Goal: Information Seeking & Learning: Learn about a topic

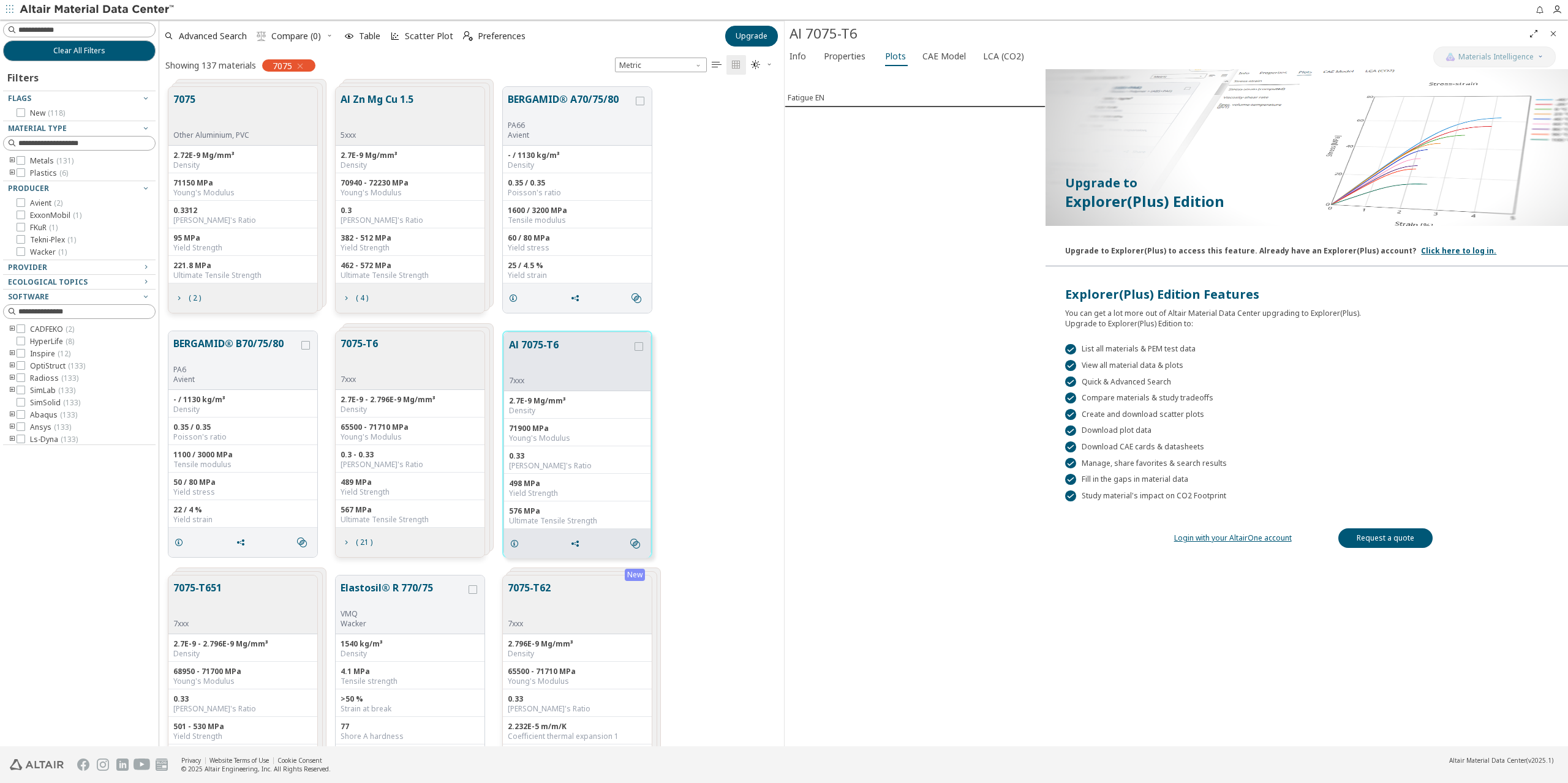
scroll to position [659, 616]
click at [827, 57] on span "Properties" at bounding box center [844, 57] width 42 height 20
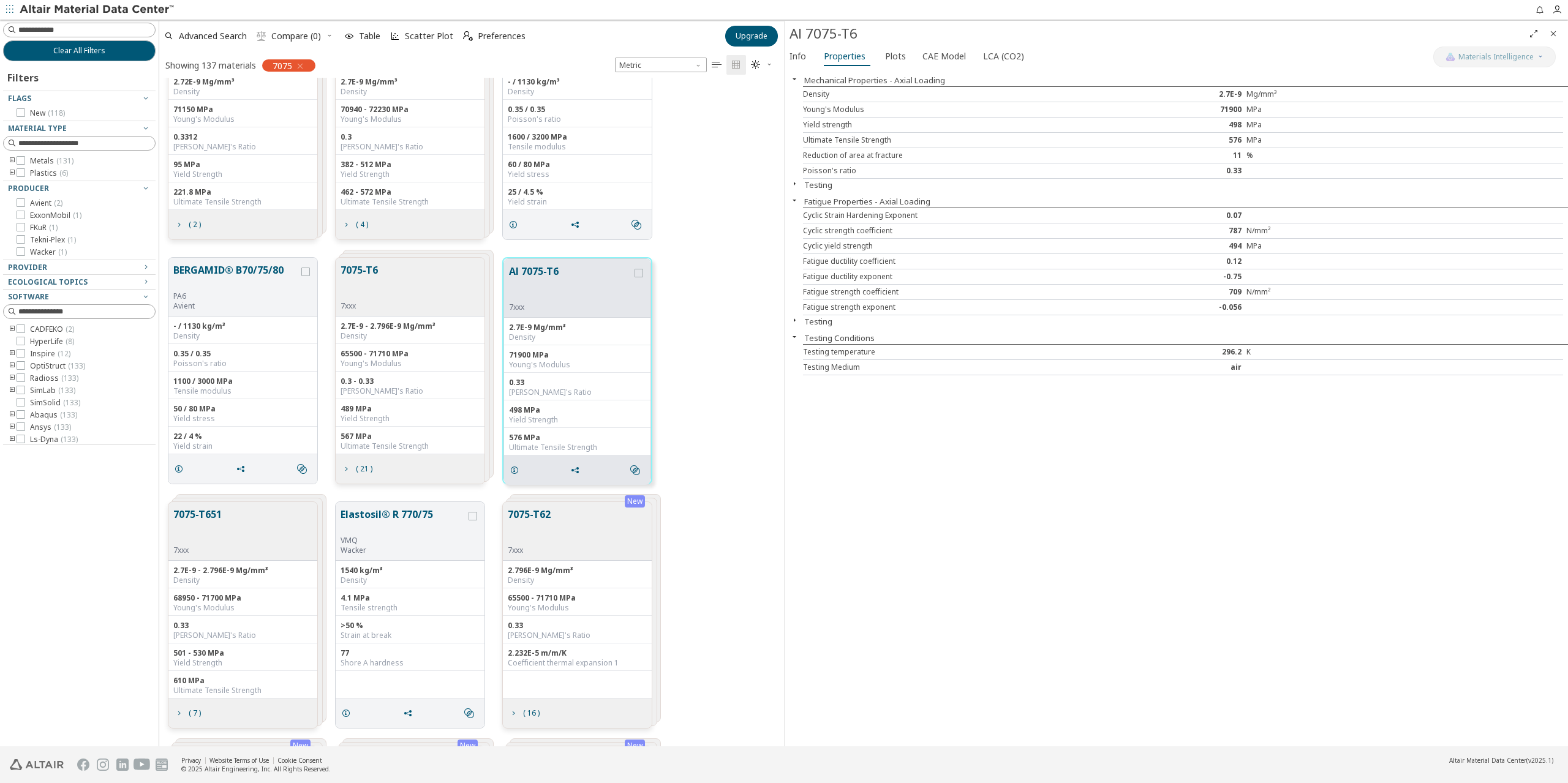
scroll to position [0, 0]
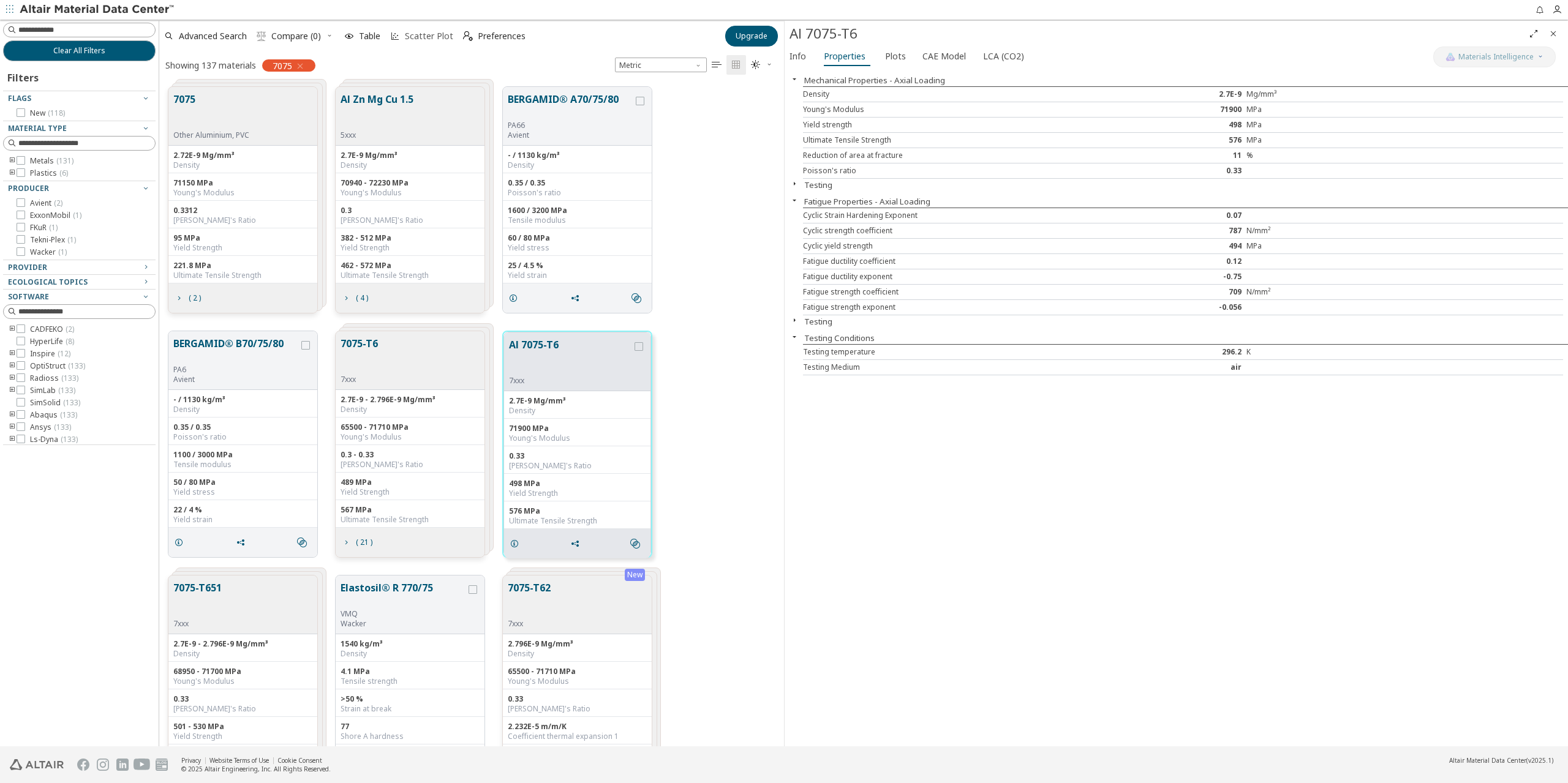
click at [424, 33] on span "Scatter Plot" at bounding box center [429, 36] width 48 height 8
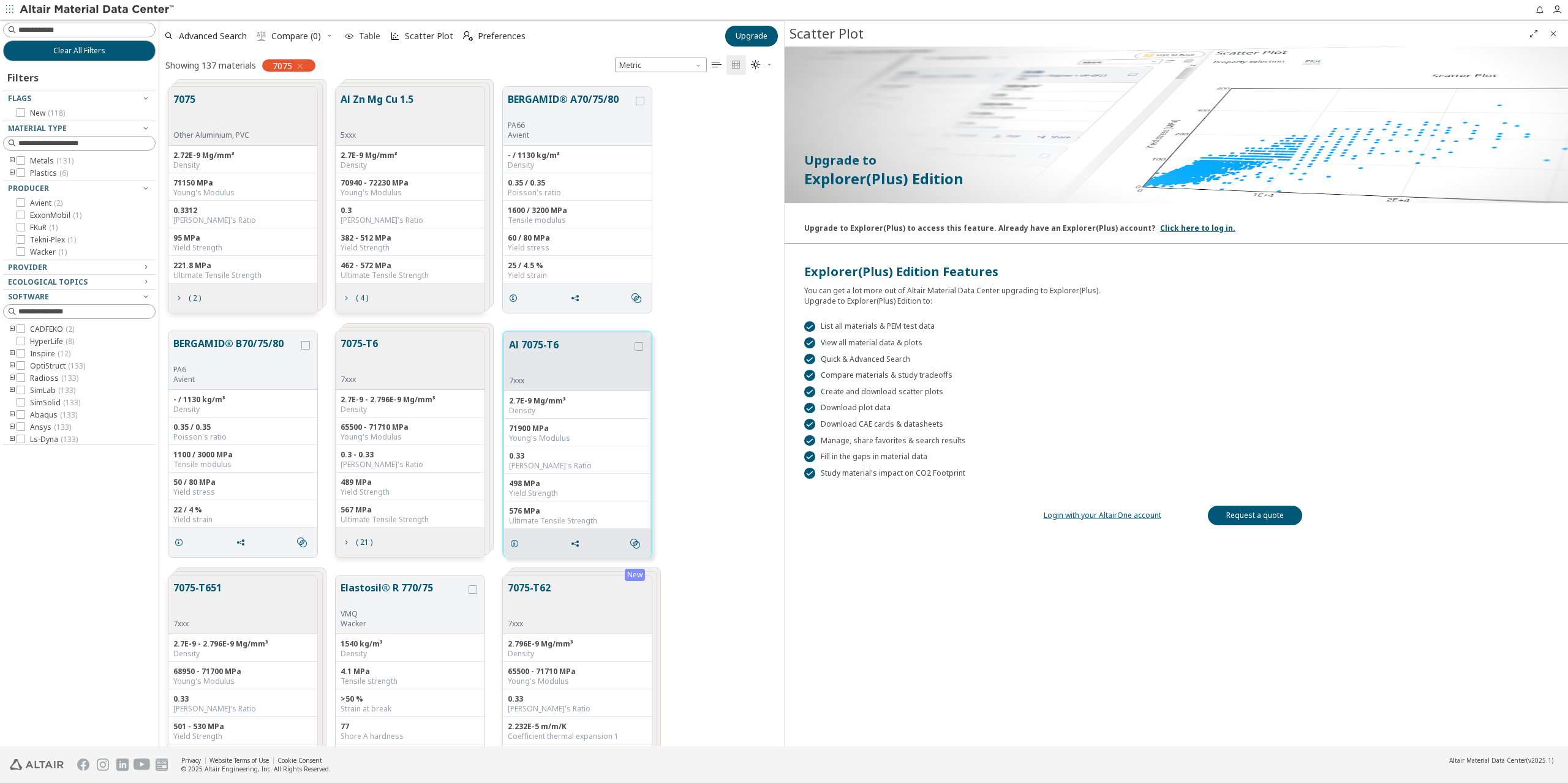
click at [365, 35] on span "Table" at bounding box center [370, 36] width 21 height 8
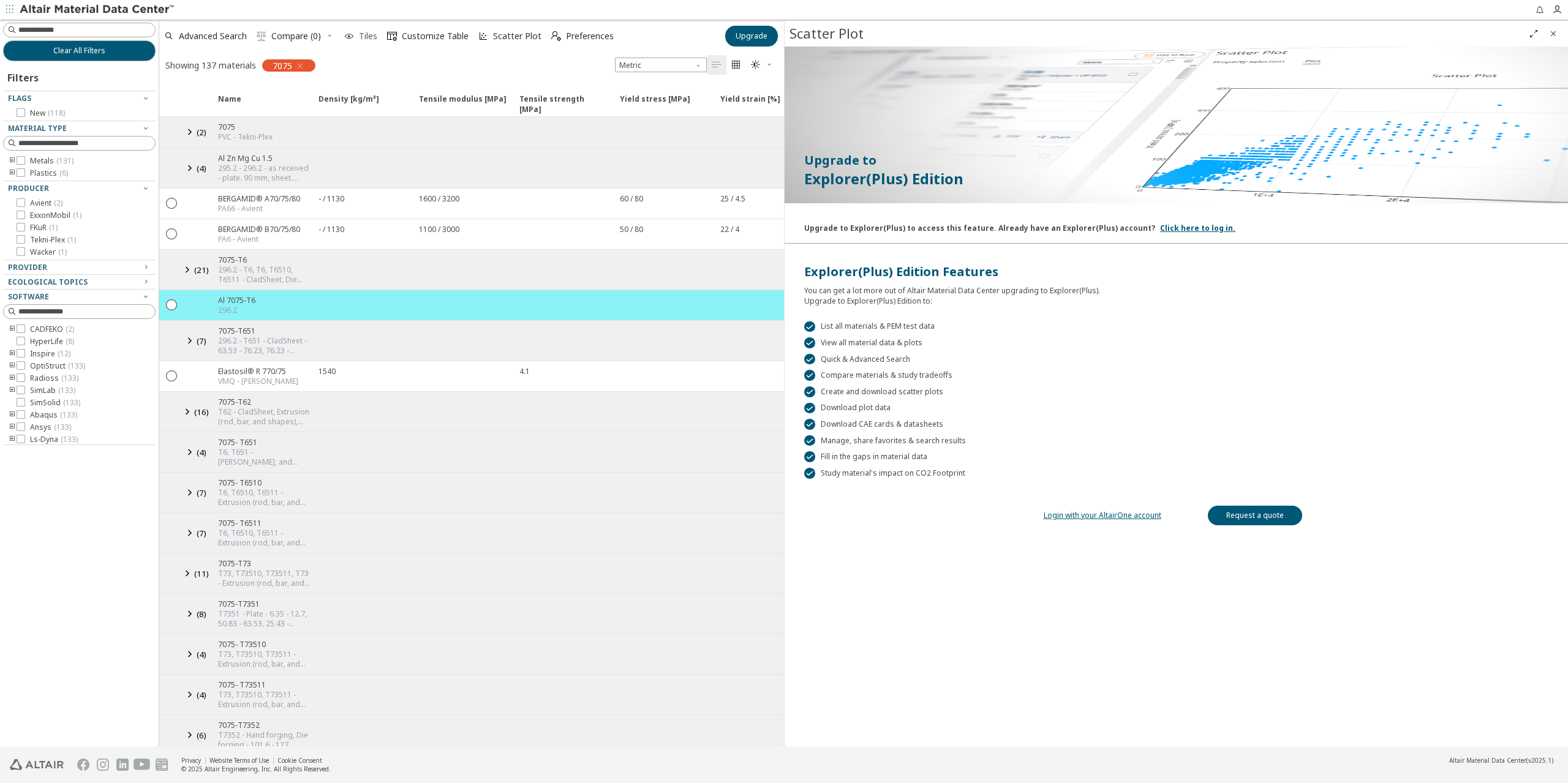
click at [373, 37] on span "Tiles" at bounding box center [368, 36] width 18 height 8
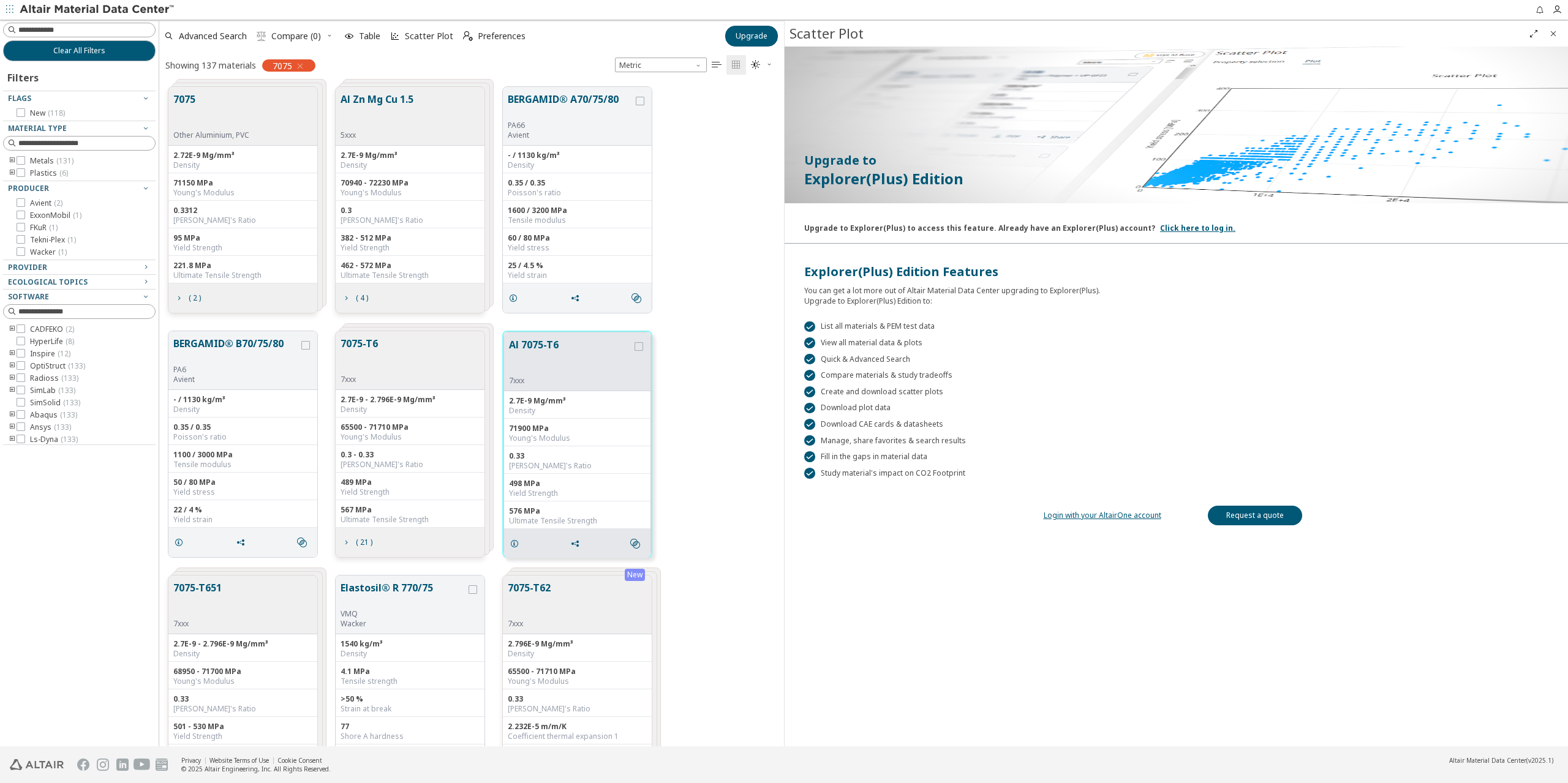
scroll to position [659, 616]
click at [360, 542] on span "( 21 )" at bounding box center [363, 542] width 16 height 7
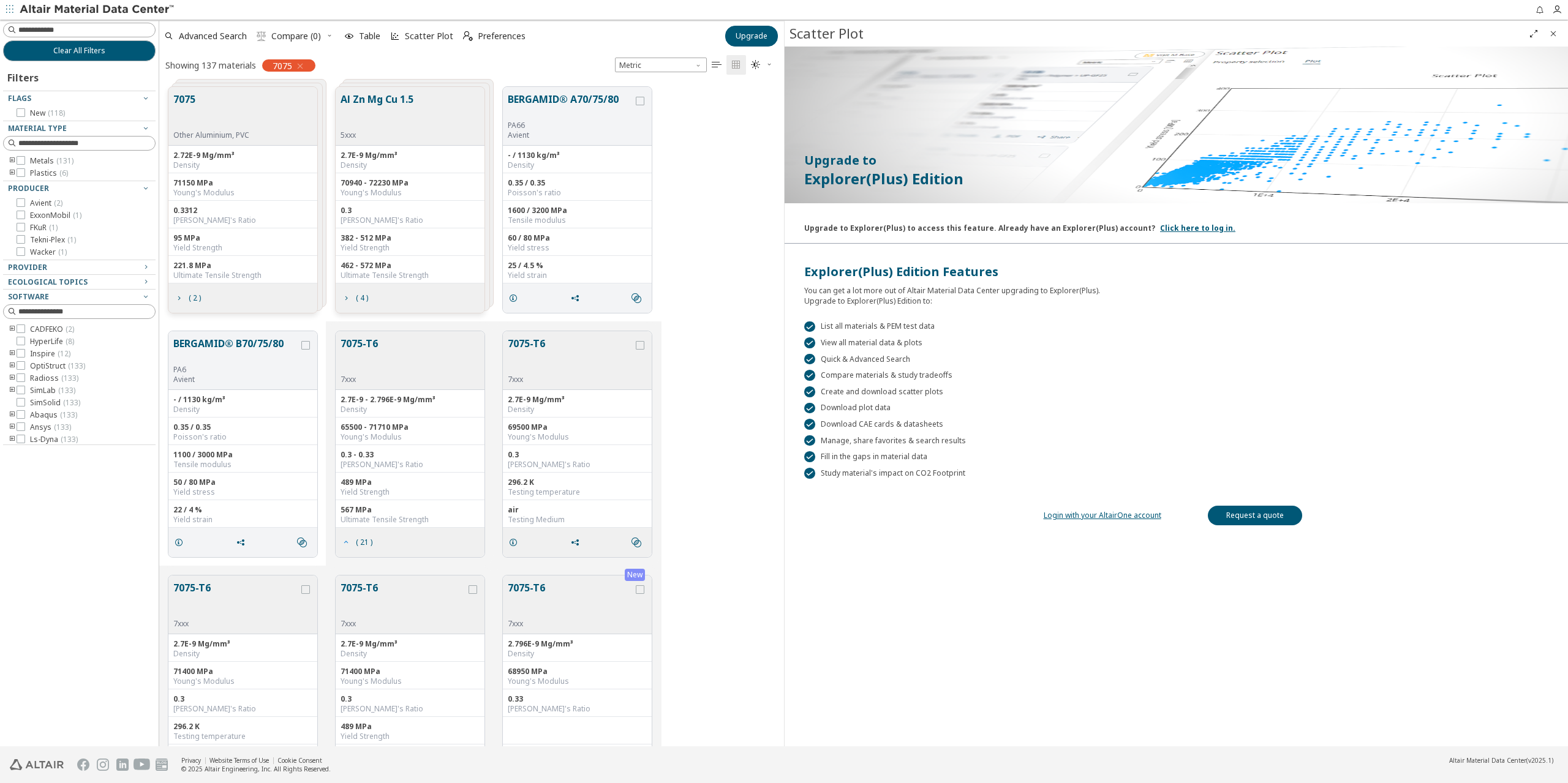
click at [360, 542] on span "( 21 )" at bounding box center [363, 542] width 16 height 7
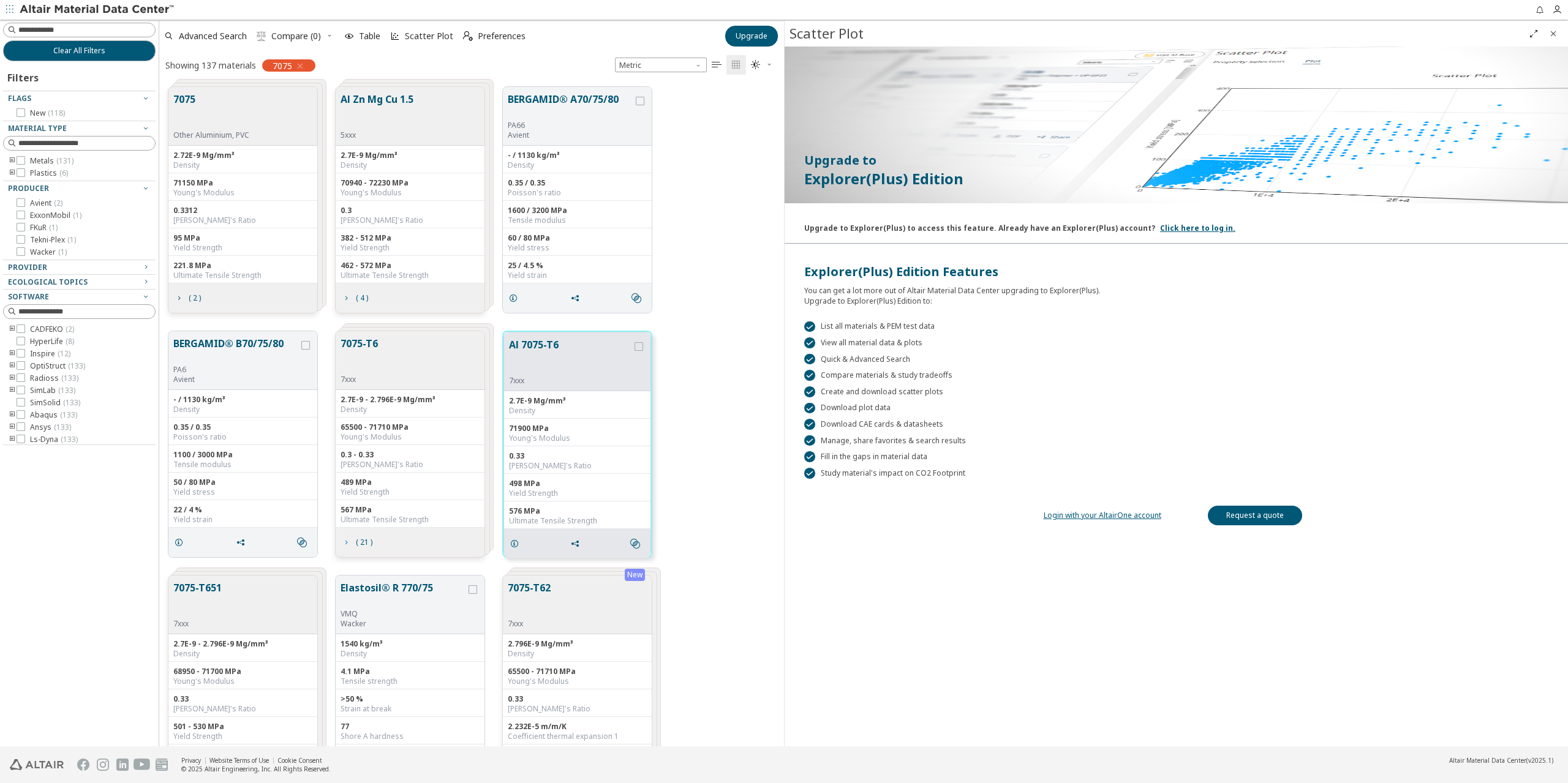
click at [360, 542] on span "( 21 )" at bounding box center [363, 542] width 16 height 7
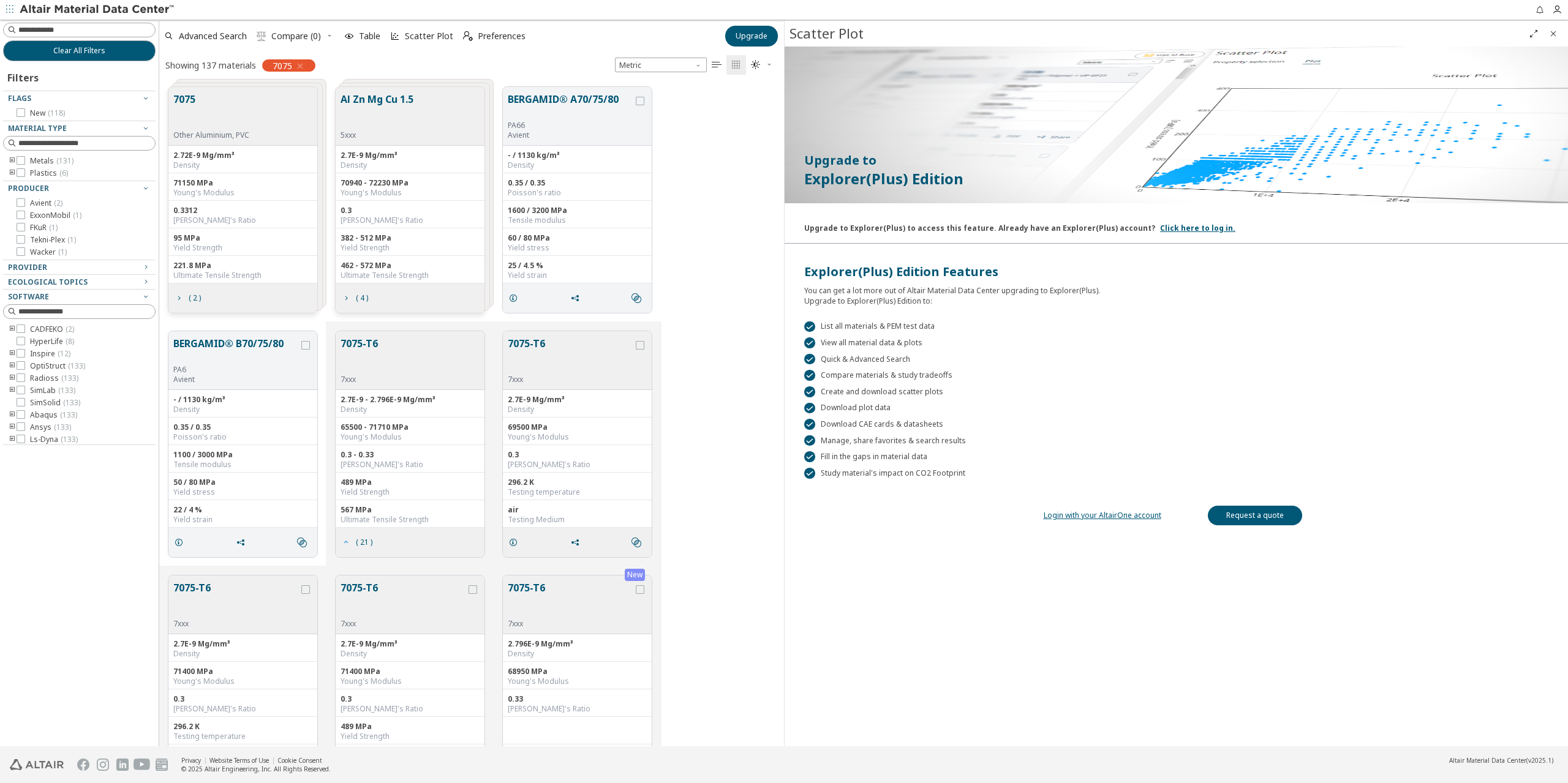
click at [360, 542] on span "( 21 )" at bounding box center [363, 542] width 16 height 7
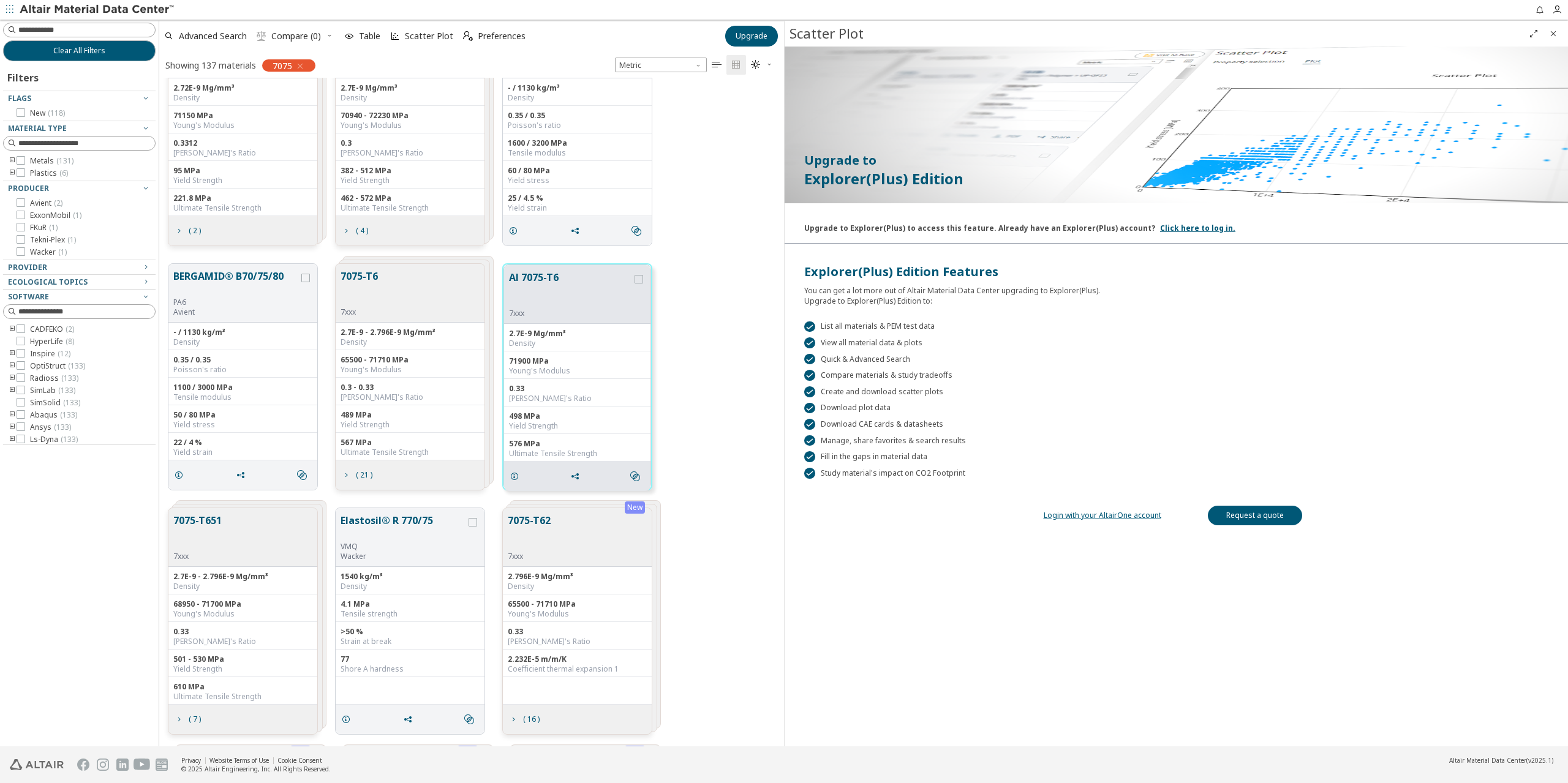
scroll to position [0, 0]
